Goal: Transaction & Acquisition: Purchase product/service

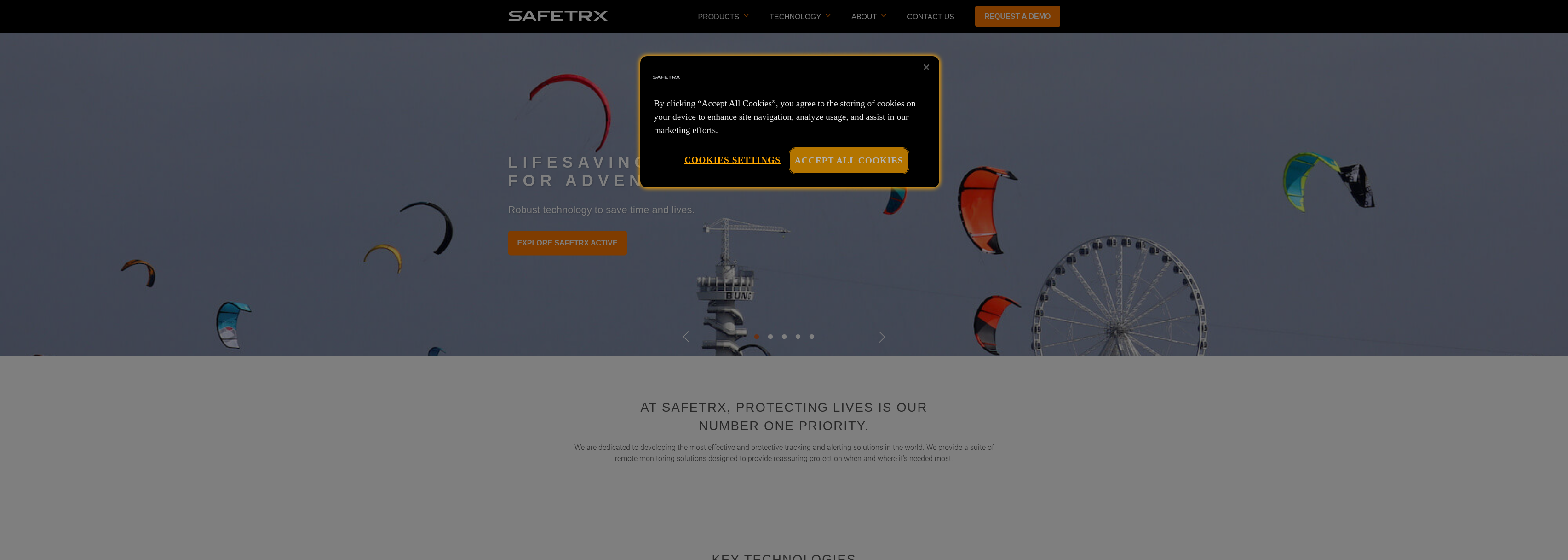
click at [851, 161] on button "Accept All Cookies" at bounding box center [849, 160] width 119 height 24
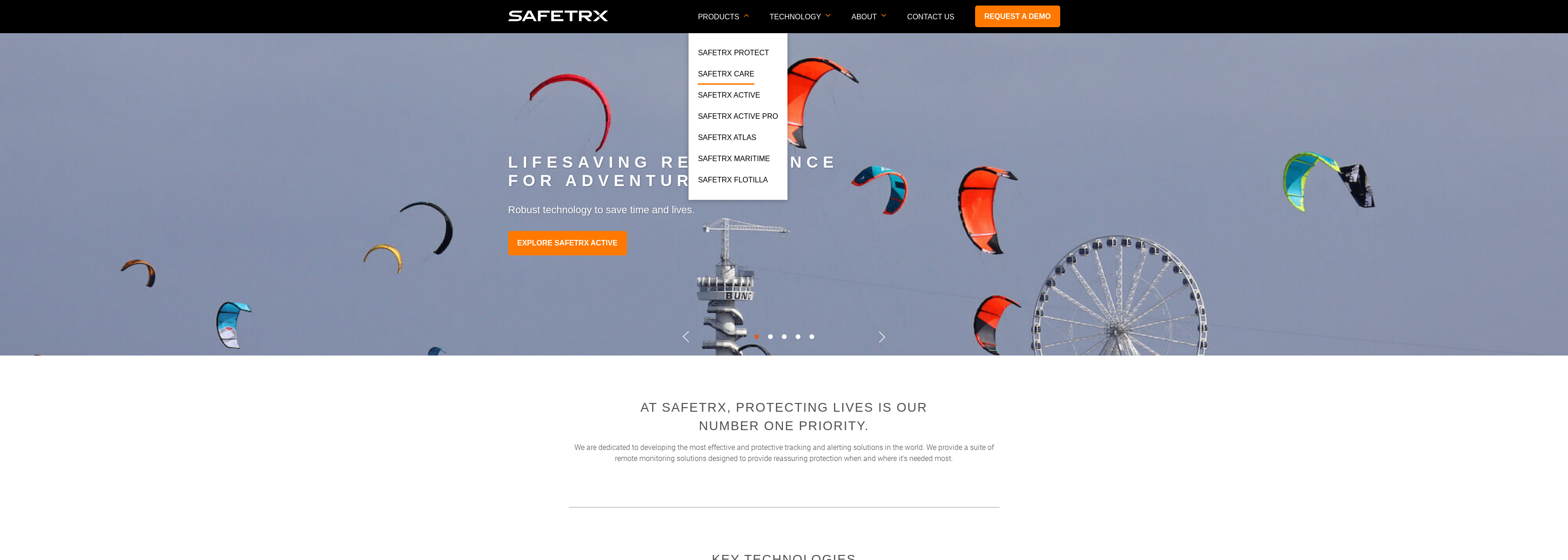
click at [737, 73] on link "SafeTrx Care" at bounding box center [726, 77] width 57 height 17
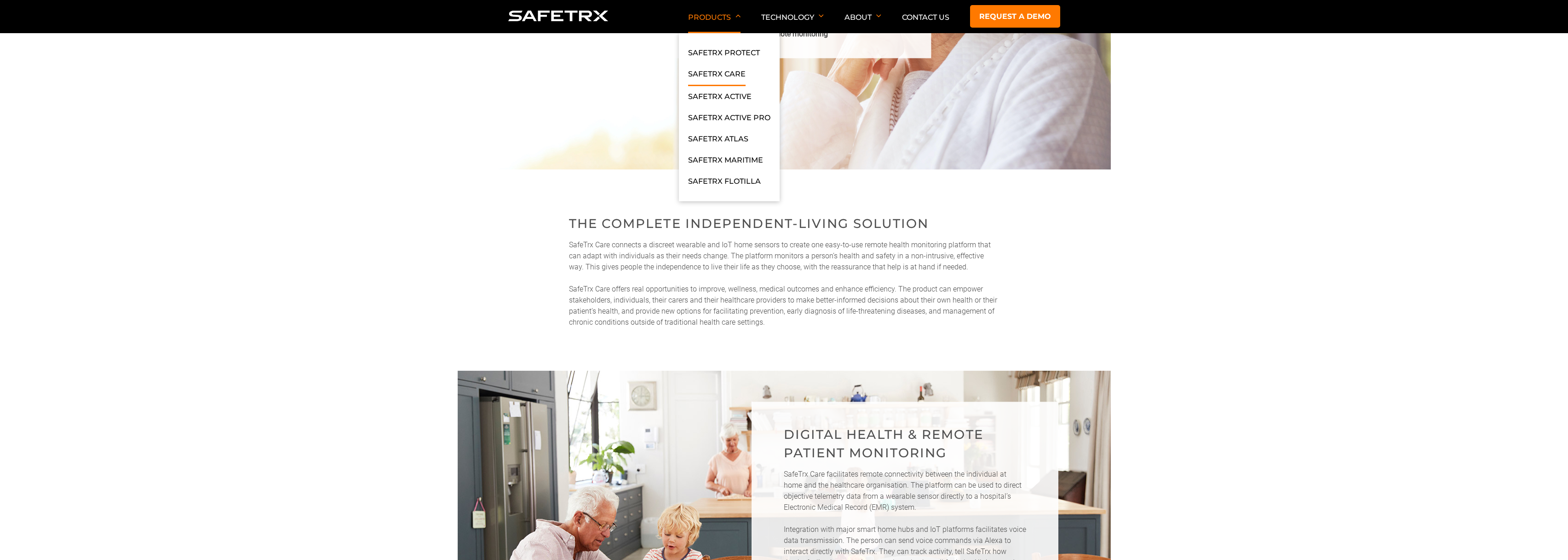
scroll to position [173, 0]
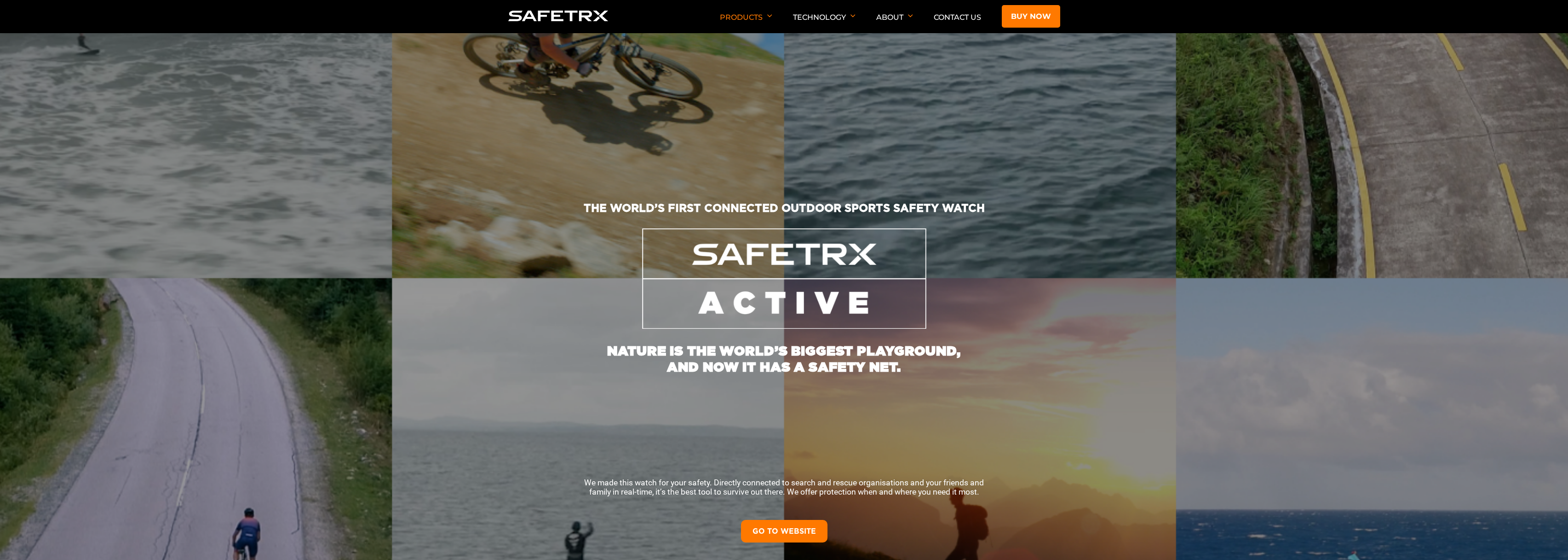
scroll to position [189, 0]
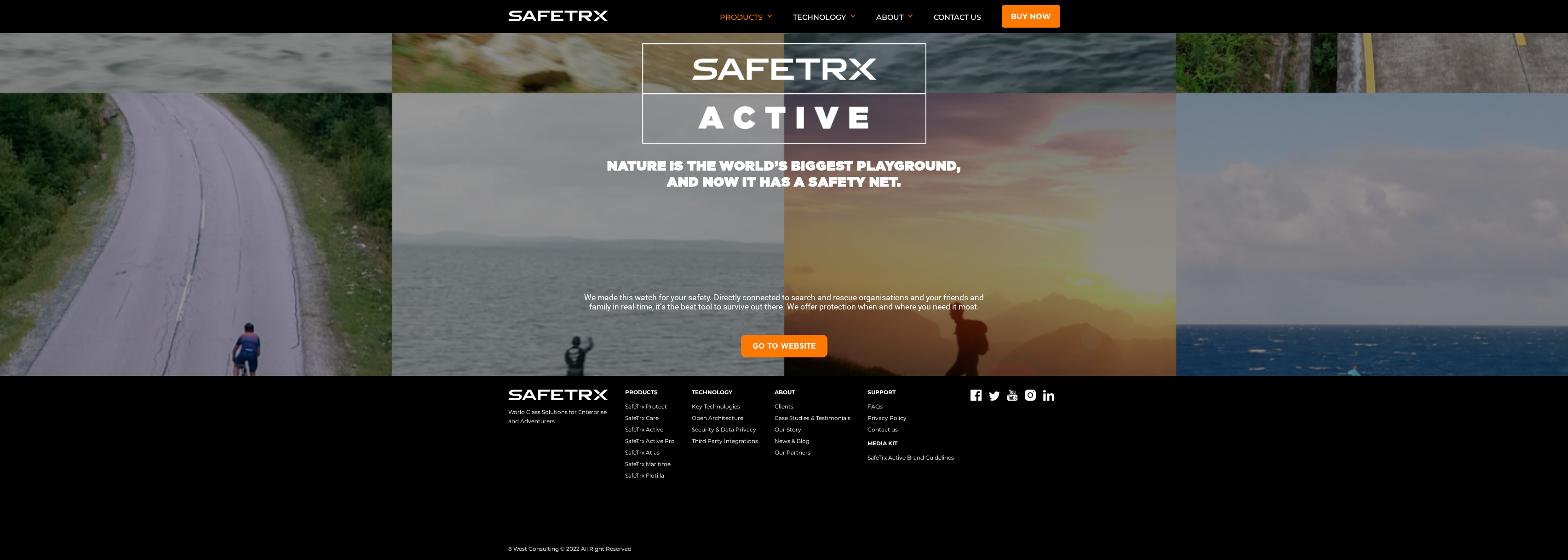
click at [804, 346] on link "GO TO WEBSITE" at bounding box center [785, 346] width 87 height 22
click at [1010, 18] on link "Buy now" at bounding box center [1031, 16] width 59 height 22
